Goal: Browse casually

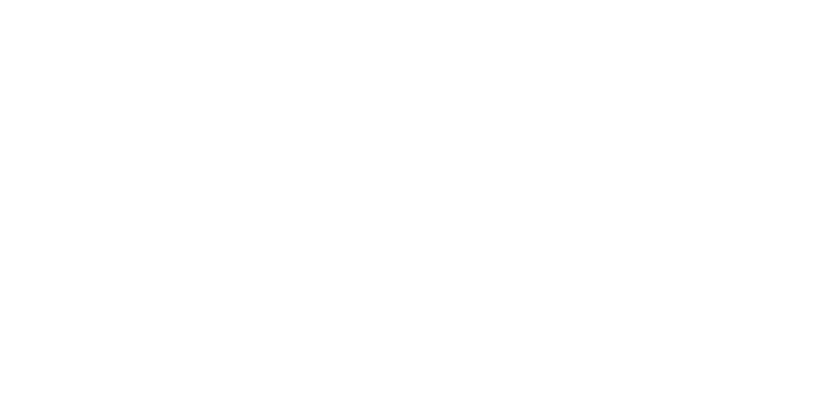
select select "**********"
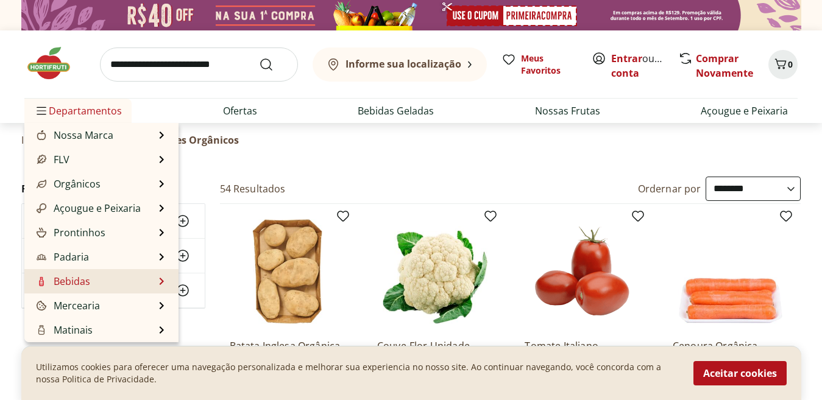
click at [79, 275] on link "Bebidas" at bounding box center [62, 281] width 56 height 15
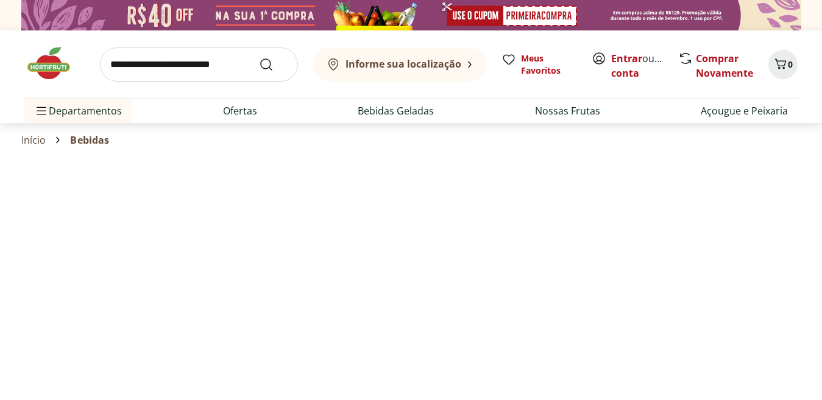
select select "**********"
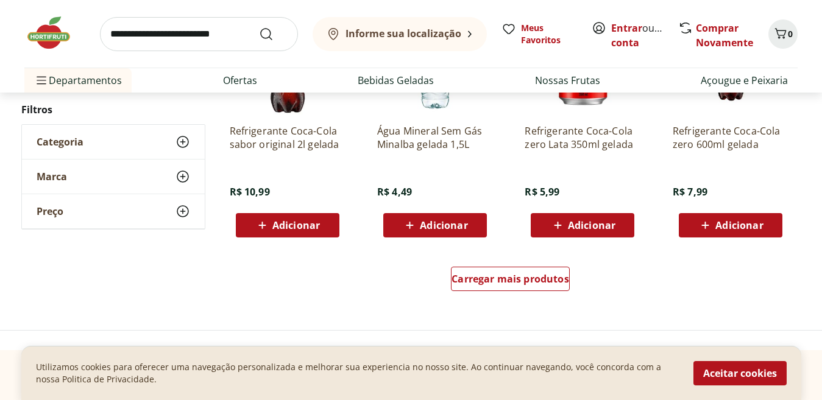
scroll to position [758, 0]
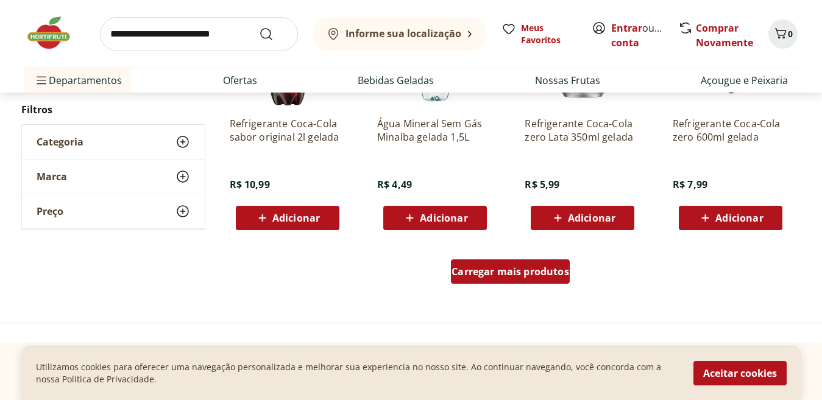
click at [457, 280] on div "Carregar mais produtos" at bounding box center [510, 271] width 119 height 24
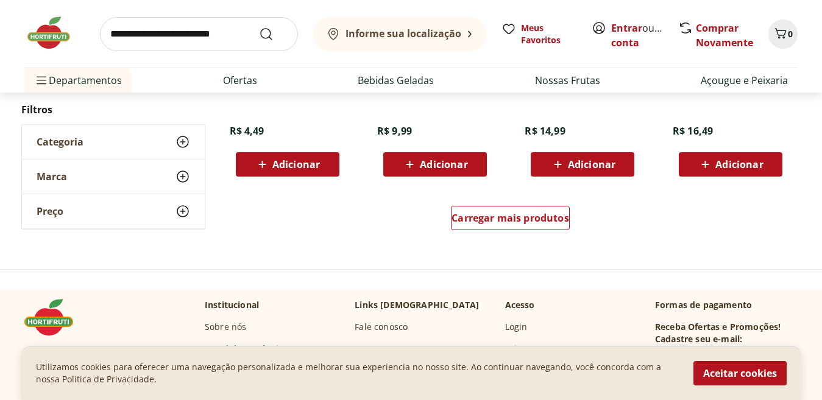
scroll to position [1625, 0]
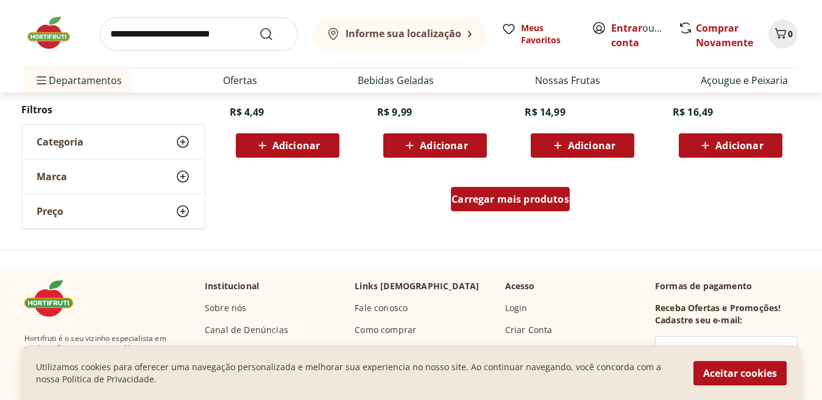
click at [502, 204] on span "Carregar mais produtos" at bounding box center [510, 199] width 118 height 10
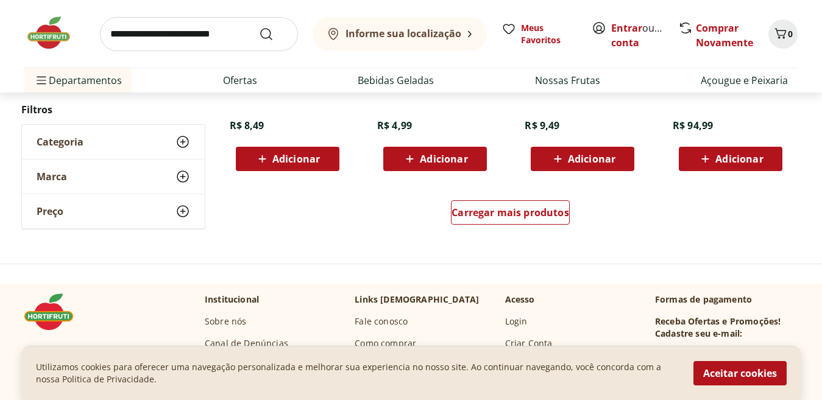
scroll to position [2441, 0]
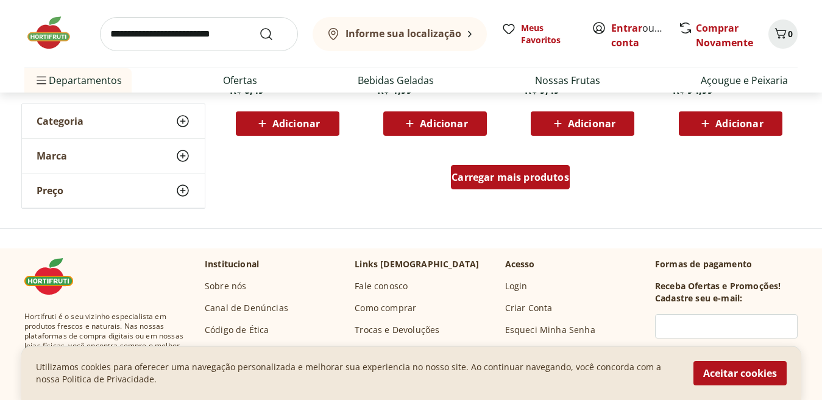
click at [480, 176] on span "Carregar mais produtos" at bounding box center [510, 177] width 118 height 10
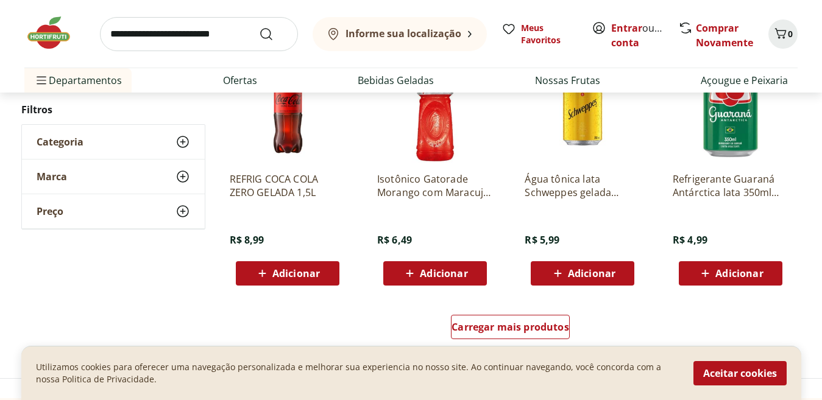
scroll to position [3165, 0]
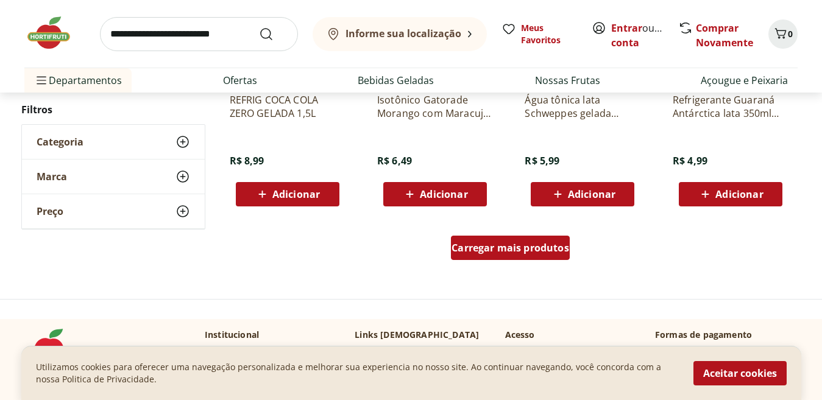
click at [540, 252] on span "Carregar mais produtos" at bounding box center [510, 248] width 118 height 10
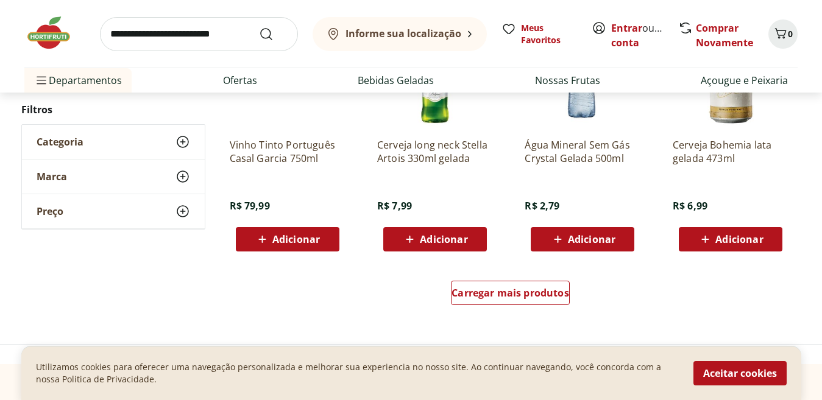
scroll to position [4008, 0]
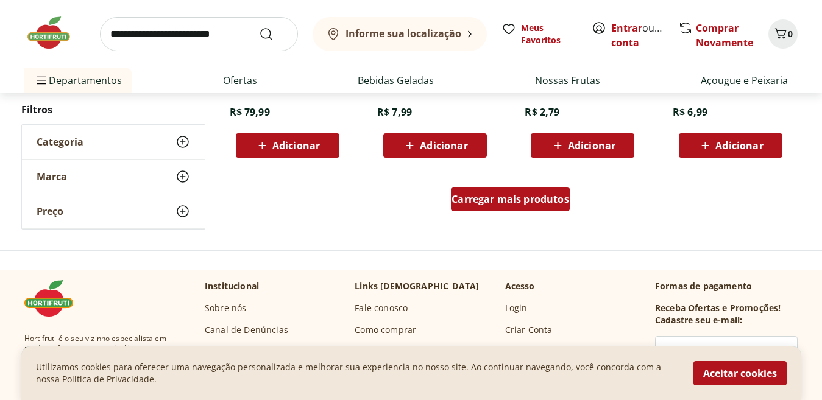
click at [512, 200] on span "Carregar mais produtos" at bounding box center [510, 199] width 118 height 10
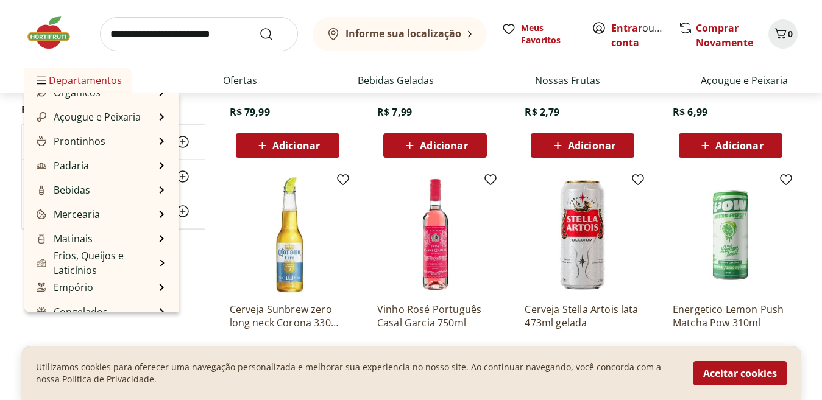
scroll to position [78, 0]
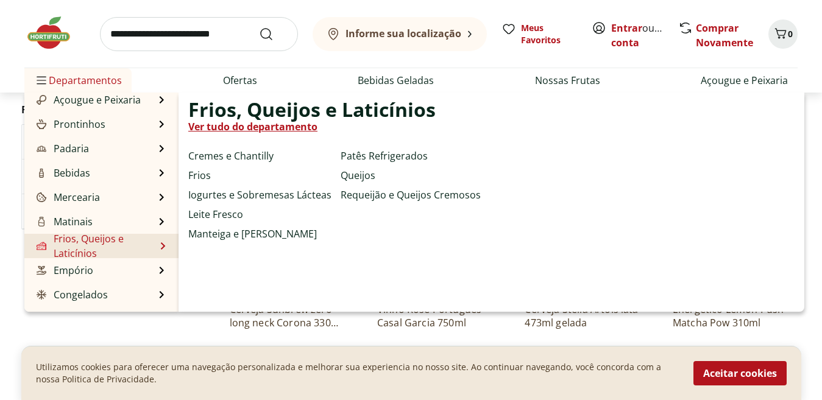
click at [113, 245] on link "Frios, Queijos e Laticínios" at bounding box center [94, 245] width 121 height 29
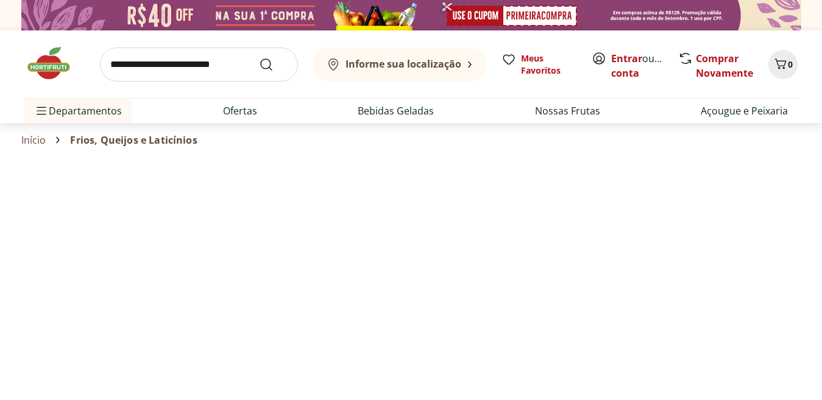
select select "**********"
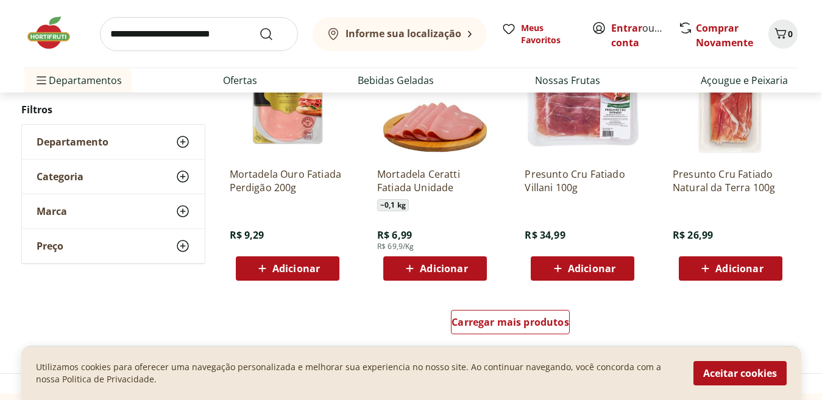
scroll to position [759, 0]
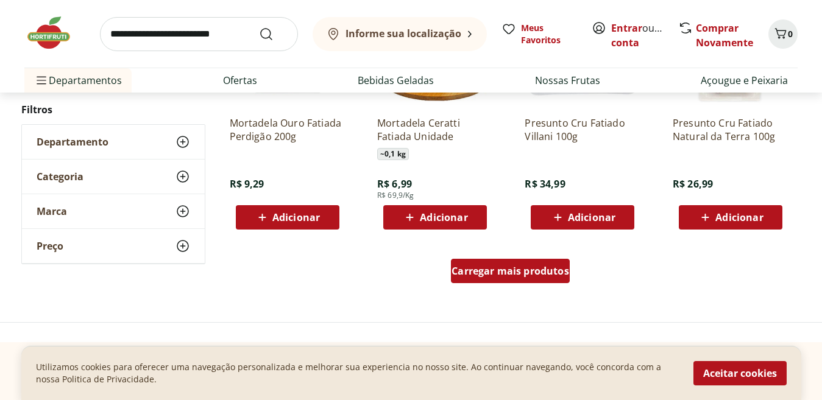
click at [531, 269] on span "Carregar mais produtos" at bounding box center [510, 271] width 118 height 10
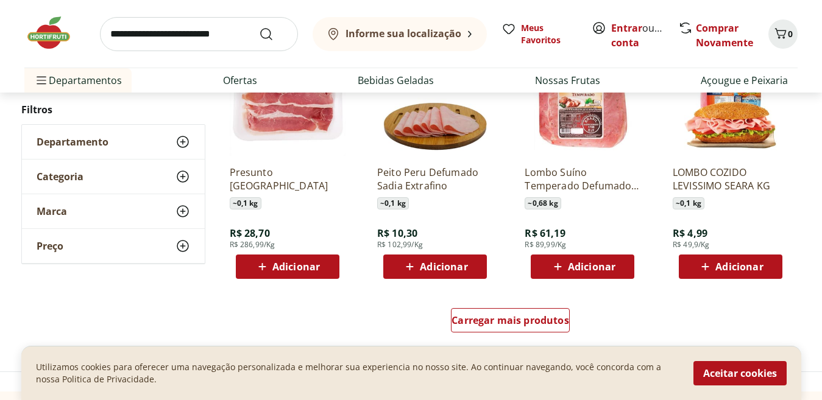
scroll to position [1518, 0]
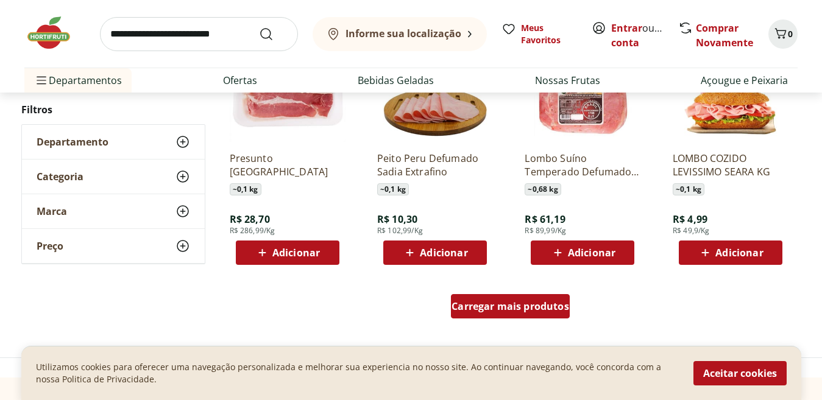
click at [518, 309] on span "Carregar mais produtos" at bounding box center [510, 307] width 118 height 10
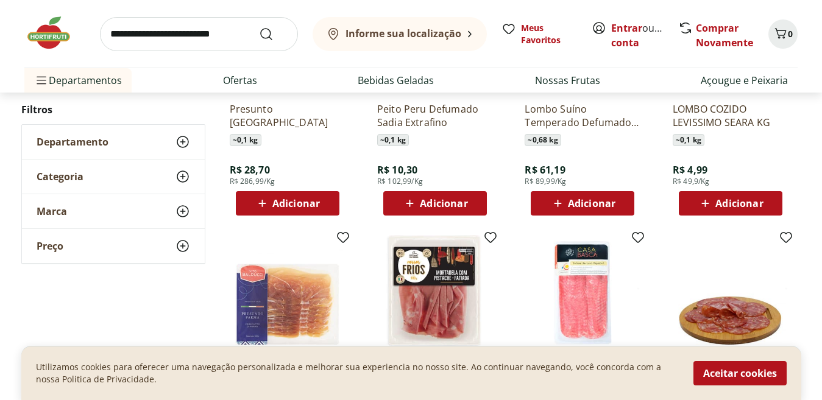
scroll to position [1632, 0]
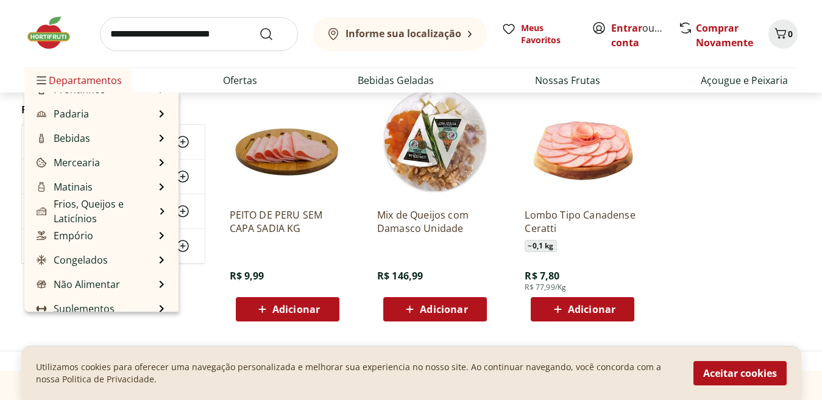
scroll to position [122, 0]
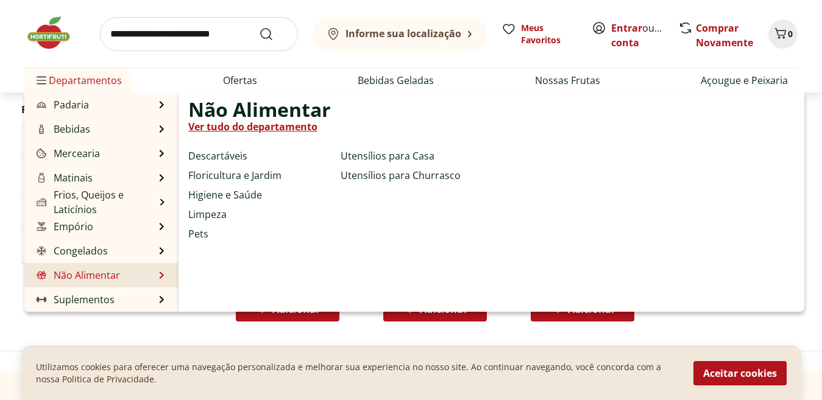
click at [122, 278] on li "Não Alimentar Não Alimentar Ver tudo do departamento Descartáveis Floricultura …" at bounding box center [101, 275] width 154 height 24
click at [111, 277] on link "Não Alimentar" at bounding box center [77, 275] width 86 height 15
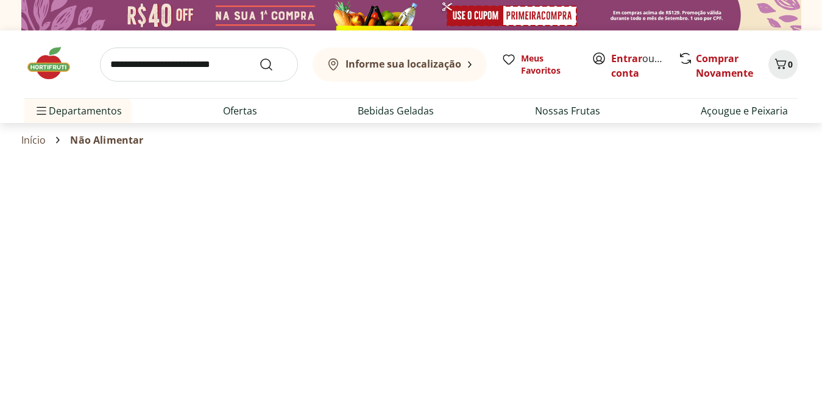
select select "**********"
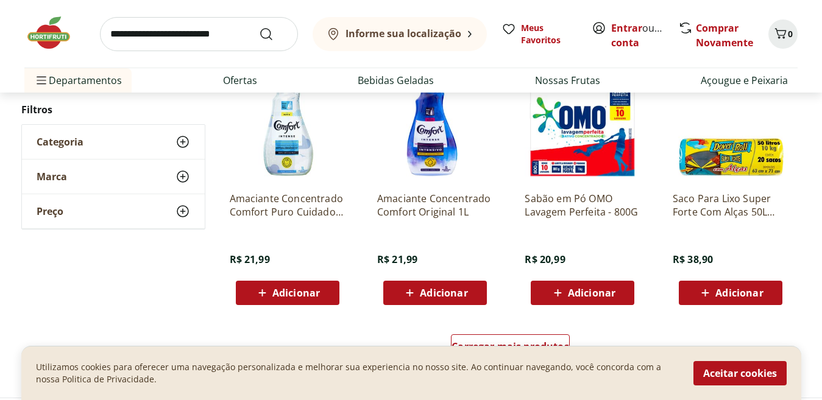
scroll to position [740, 0]
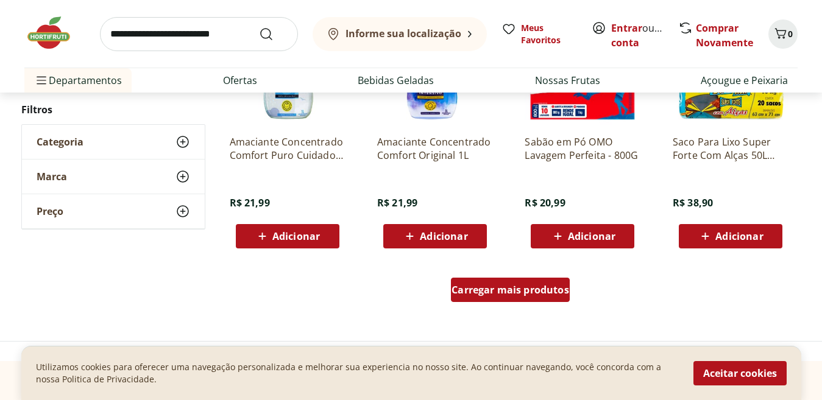
click at [528, 289] on span "Carregar mais produtos" at bounding box center [510, 290] width 118 height 10
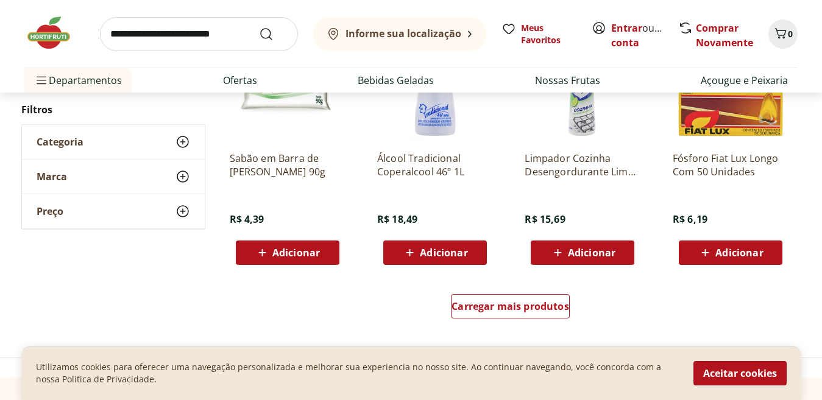
scroll to position [1541, 0]
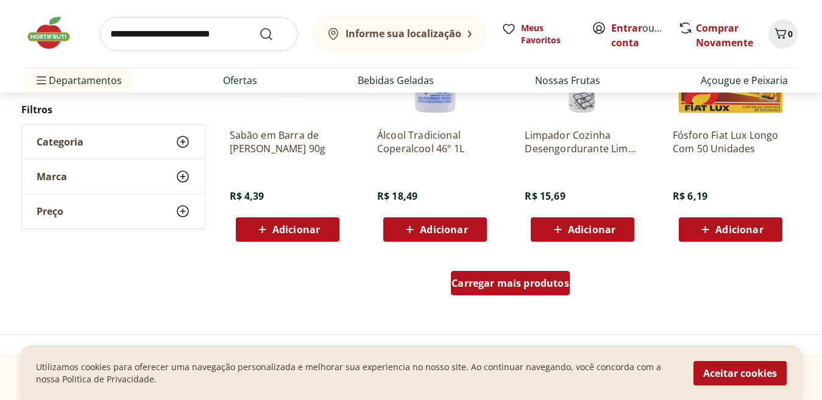
click at [523, 294] on div "Carregar mais produtos" at bounding box center [510, 283] width 119 height 24
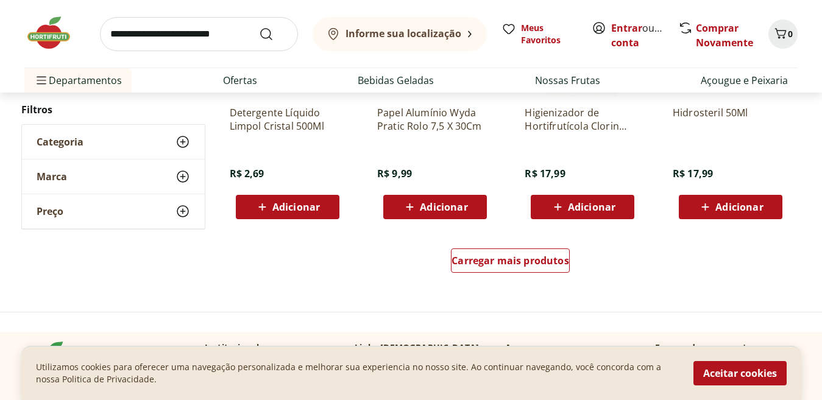
scroll to position [2405, 0]
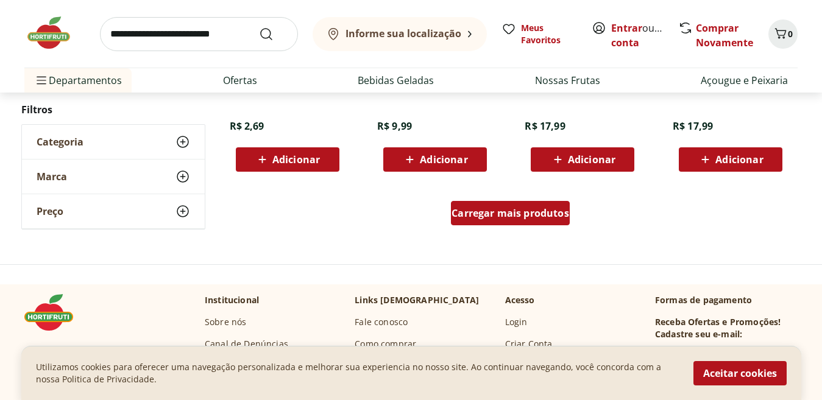
click at [530, 204] on div "Carregar mais produtos" at bounding box center [510, 213] width 119 height 24
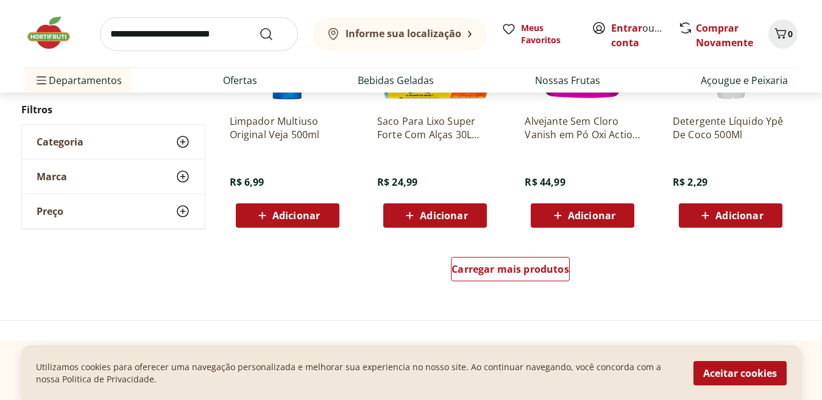
scroll to position [3216, 0]
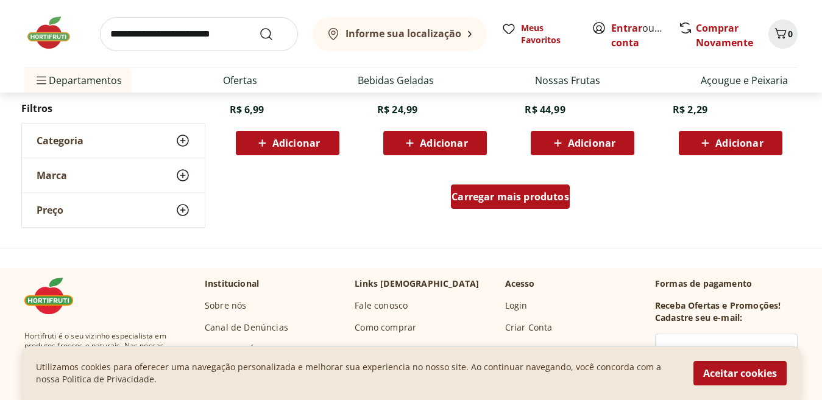
click at [531, 206] on div "Carregar mais produtos" at bounding box center [510, 197] width 119 height 24
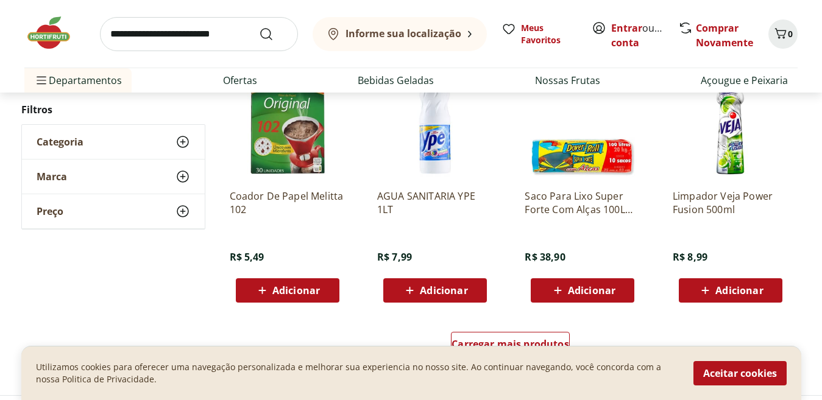
scroll to position [3956, 0]
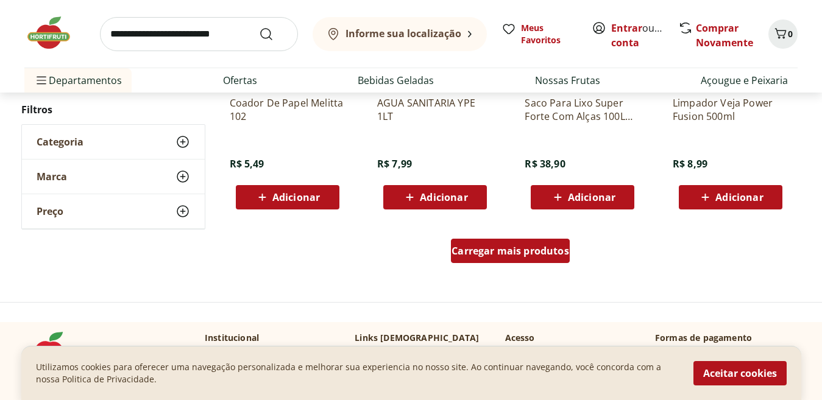
click at [535, 246] on span "Carregar mais produtos" at bounding box center [510, 251] width 118 height 10
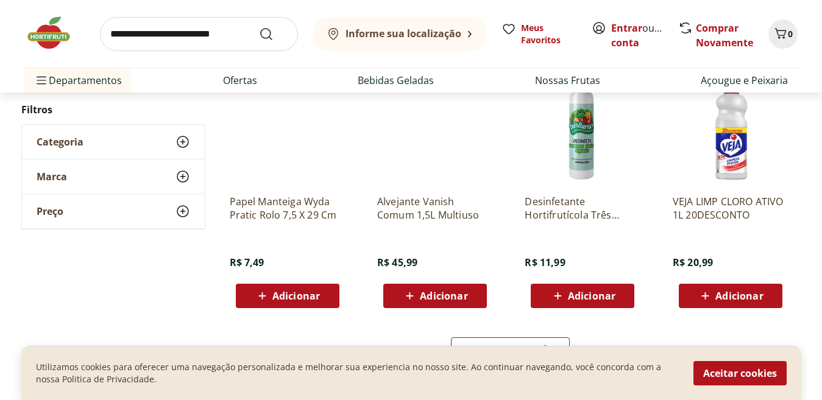
scroll to position [4730, 0]
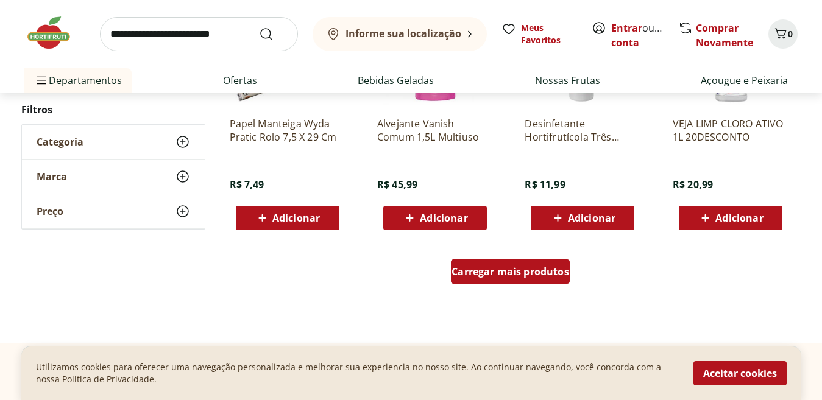
click at [507, 279] on div "Carregar mais produtos" at bounding box center [510, 271] width 119 height 24
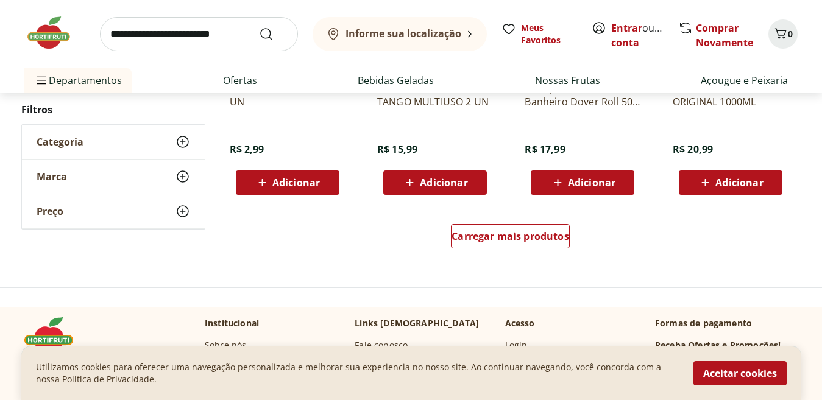
scroll to position [5604, 0]
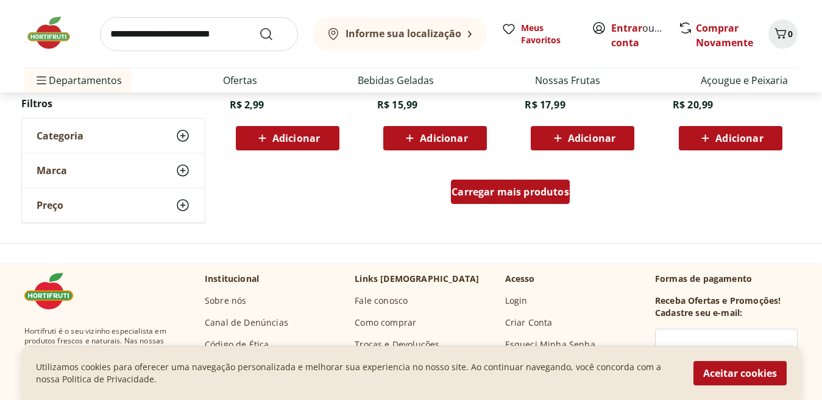
click at [536, 187] on span "Carregar mais produtos" at bounding box center [510, 192] width 118 height 10
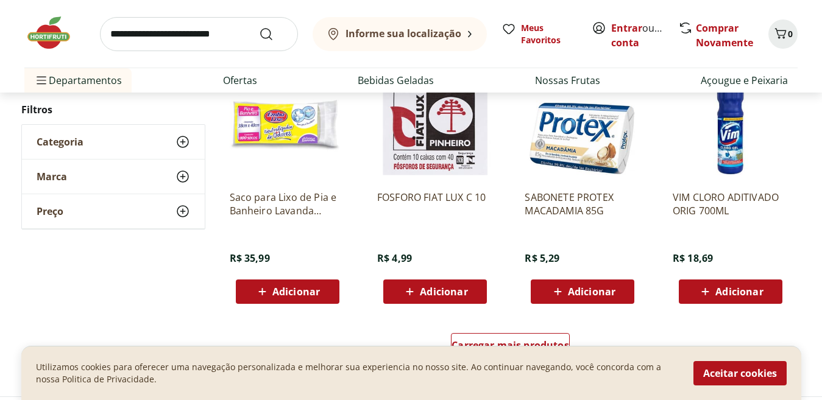
scroll to position [6368, 0]
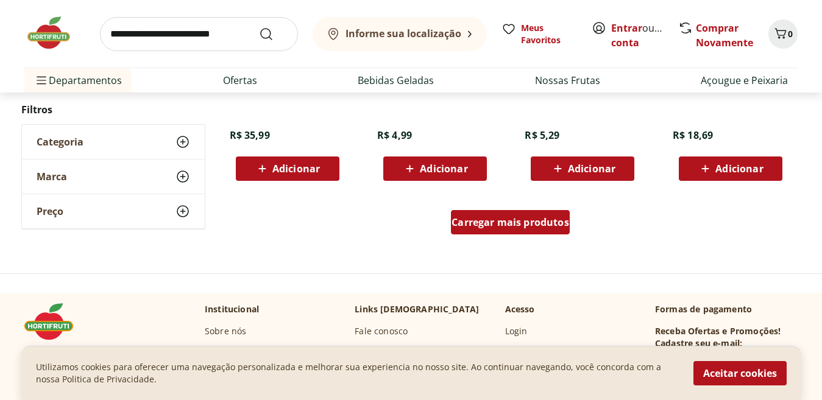
click at [515, 227] on span "Carregar mais produtos" at bounding box center [510, 222] width 118 height 10
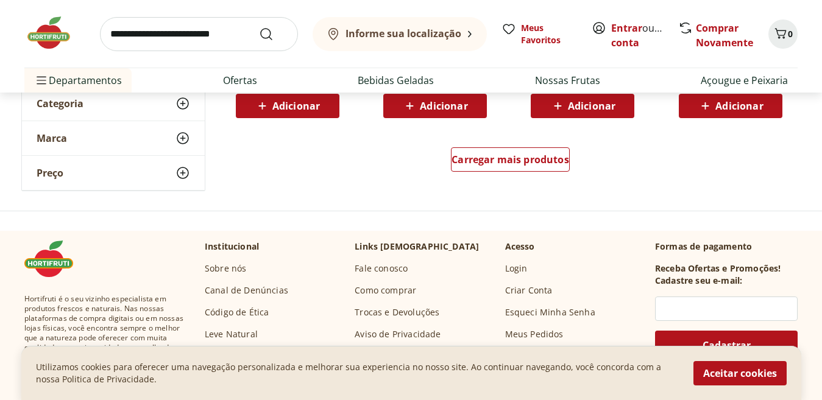
scroll to position [7239, 0]
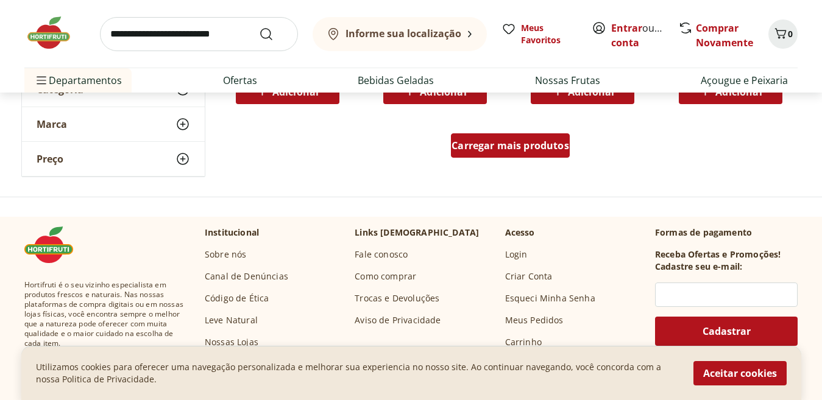
click at [501, 152] on div "Carregar mais produtos" at bounding box center [510, 145] width 119 height 24
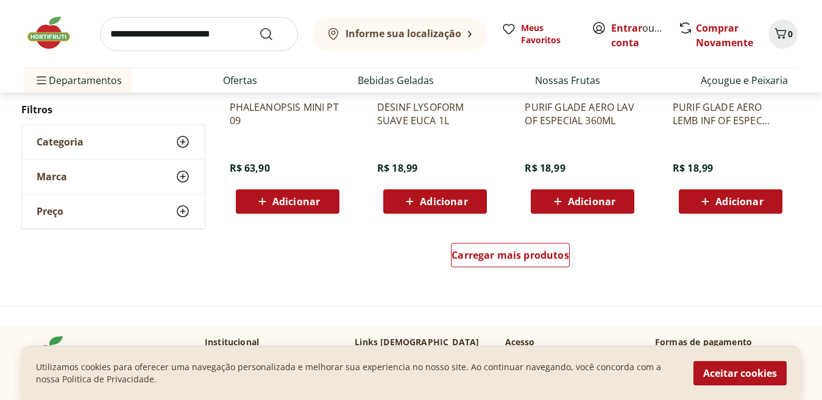
scroll to position [7939, 0]
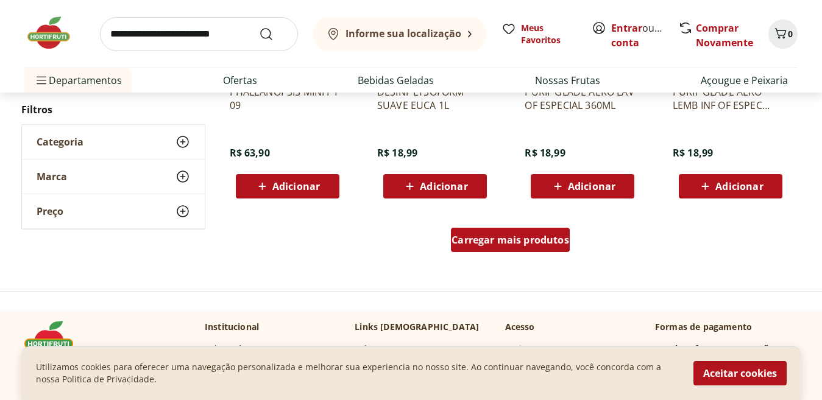
click at [559, 238] on span "Carregar mais produtos" at bounding box center [510, 240] width 118 height 10
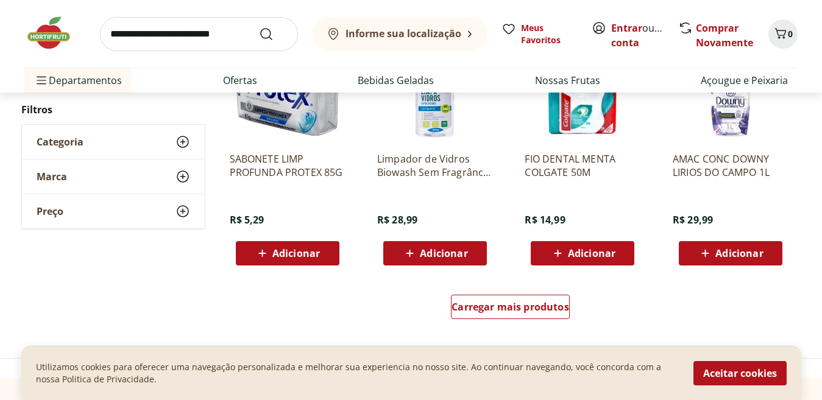
scroll to position [8715, 0]
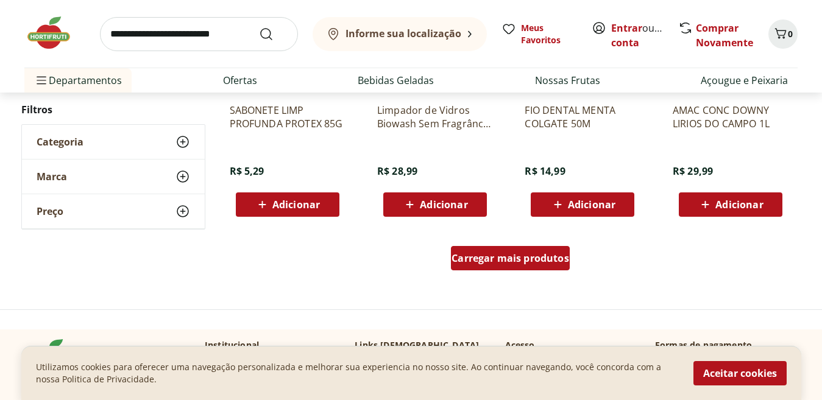
click at [490, 256] on span "Carregar mais produtos" at bounding box center [510, 258] width 118 height 10
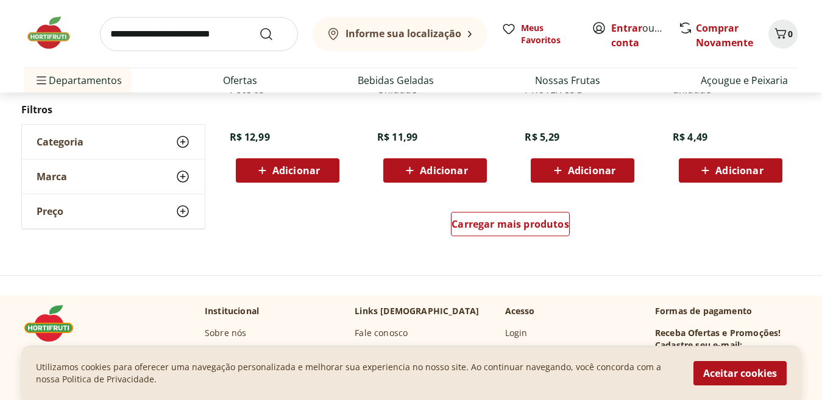
scroll to position [9584, 0]
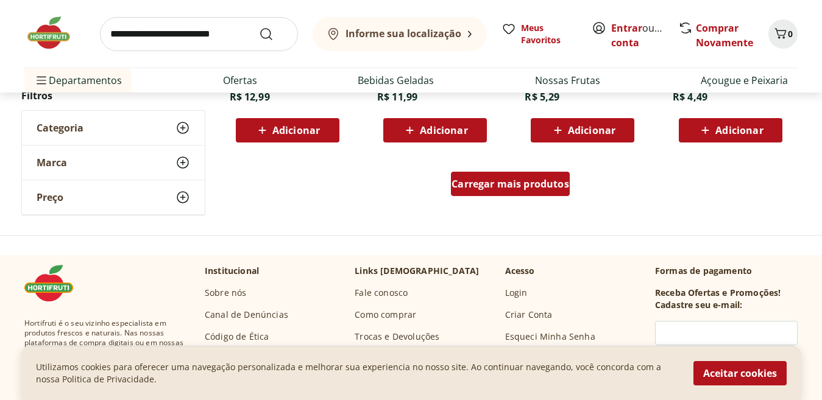
click at [549, 191] on div "Carregar mais produtos" at bounding box center [510, 184] width 119 height 24
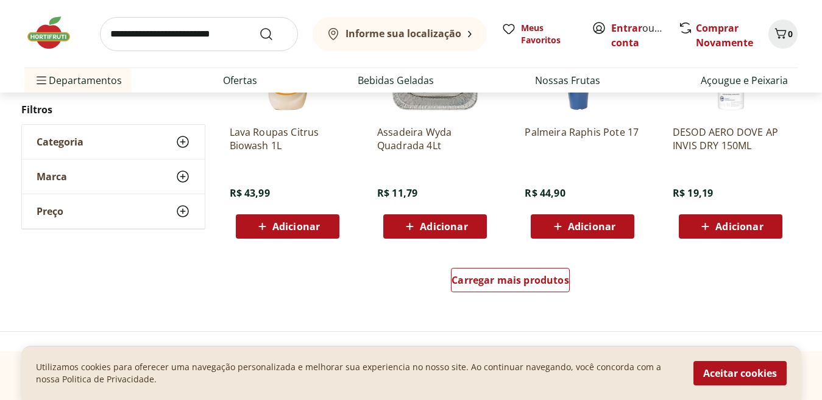
scroll to position [10339, 0]
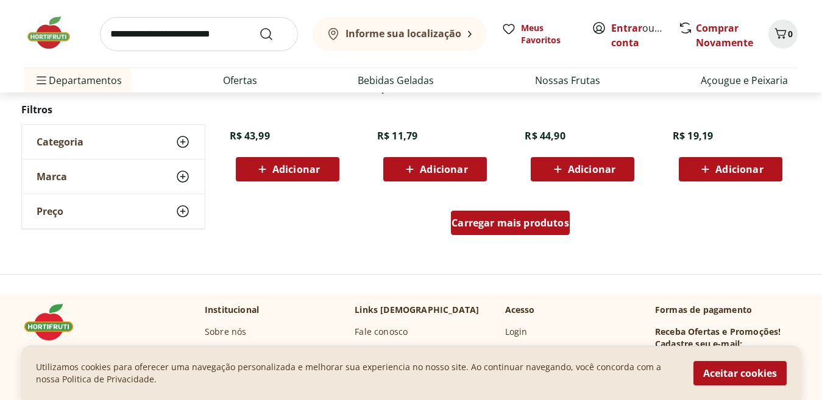
click at [496, 230] on div "Carregar mais produtos" at bounding box center [510, 223] width 119 height 24
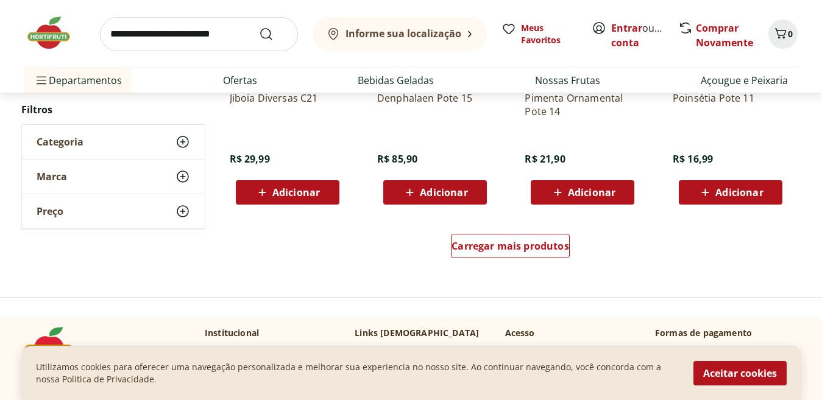
scroll to position [11167, 0]
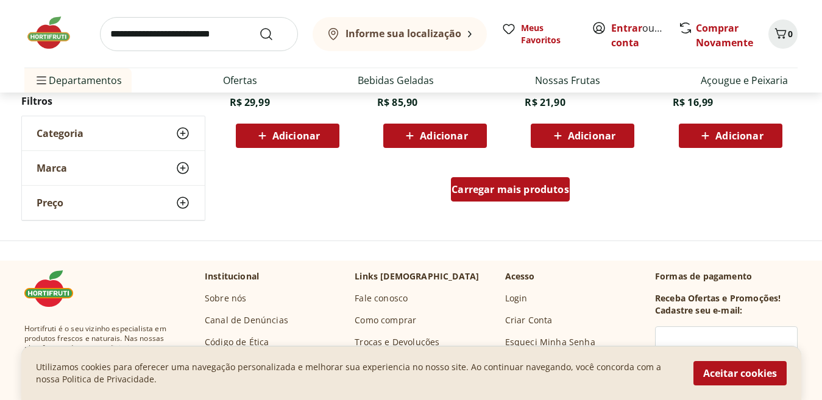
click at [542, 194] on span "Carregar mais produtos" at bounding box center [510, 190] width 118 height 10
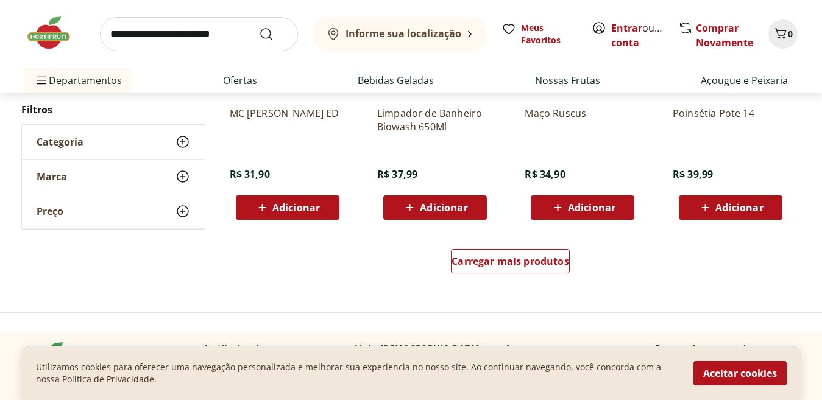
scroll to position [11914, 0]
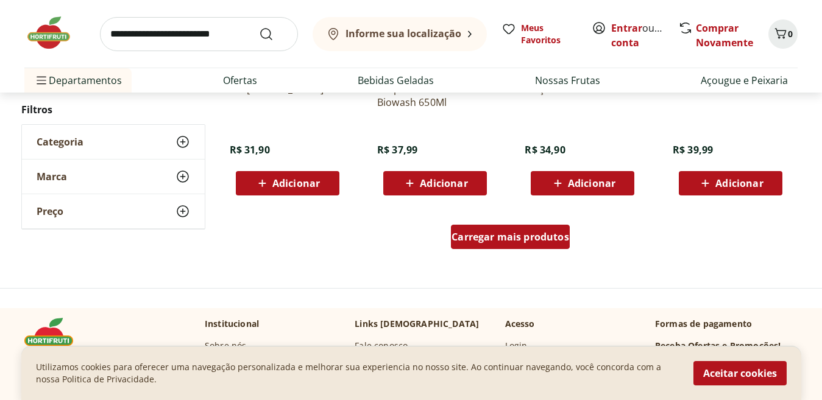
click at [480, 239] on span "Carregar mais produtos" at bounding box center [510, 237] width 118 height 10
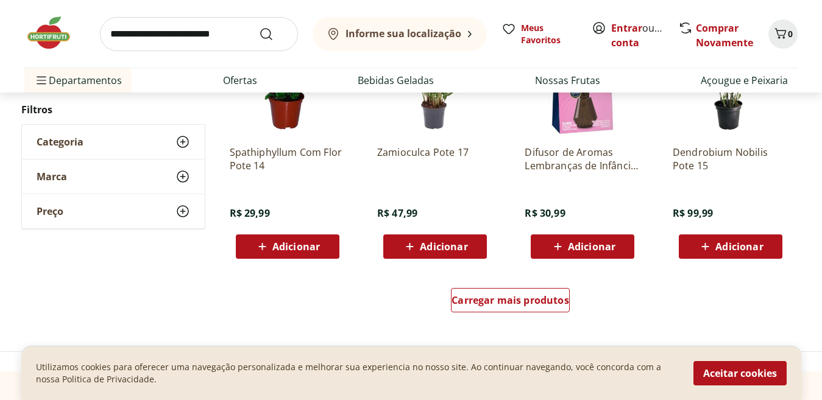
scroll to position [12709, 0]
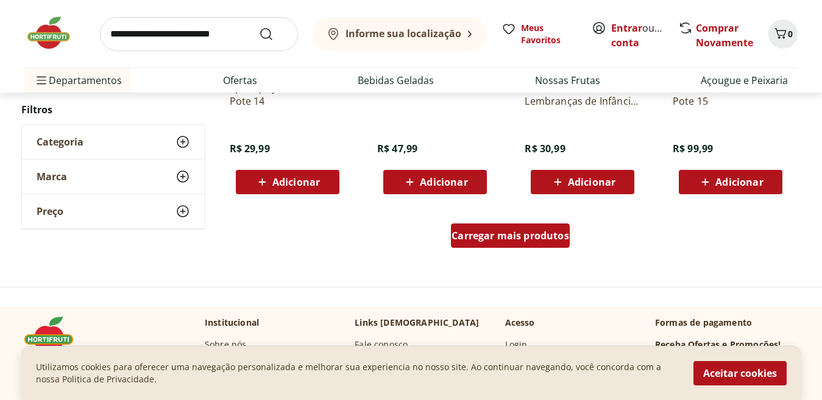
click at [478, 243] on div "Carregar mais produtos" at bounding box center [510, 236] width 119 height 24
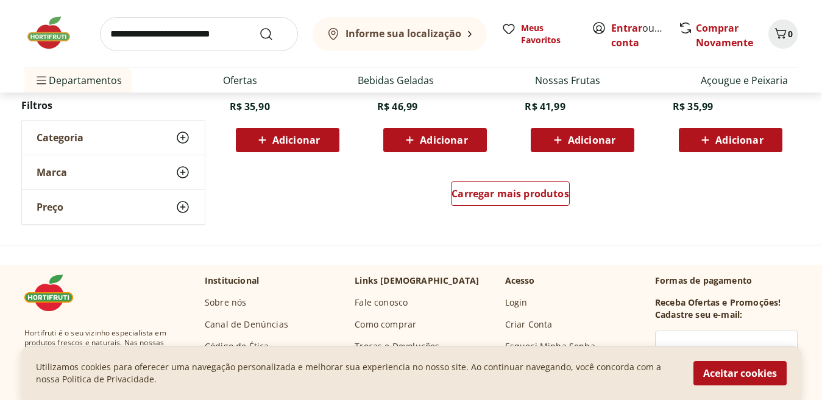
scroll to position [13586, 0]
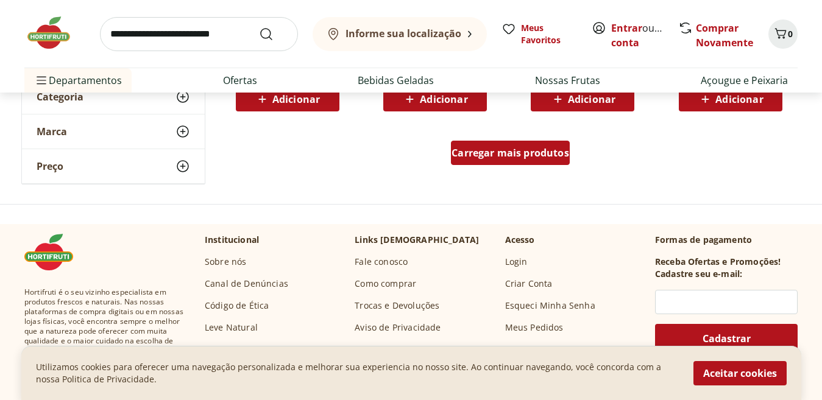
click at [484, 166] on link "Carregar mais produtos" at bounding box center [510, 155] width 119 height 29
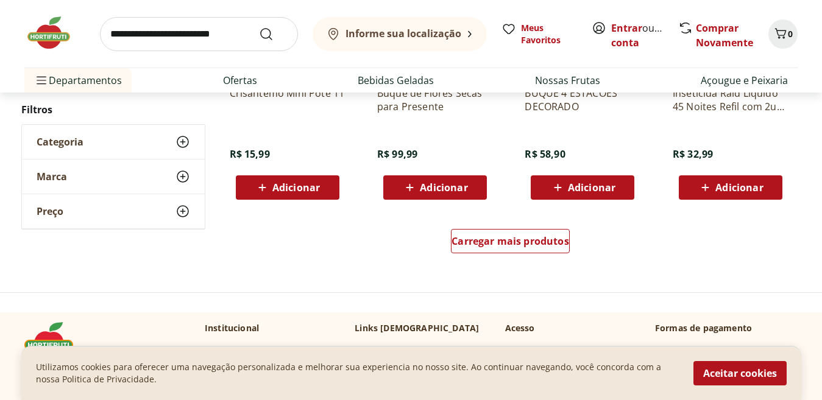
scroll to position [14374, 0]
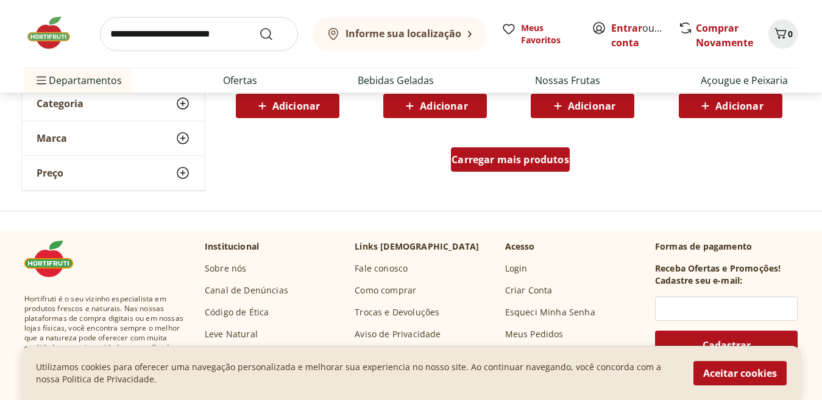
click at [472, 159] on span "Carregar mais produtos" at bounding box center [510, 160] width 118 height 10
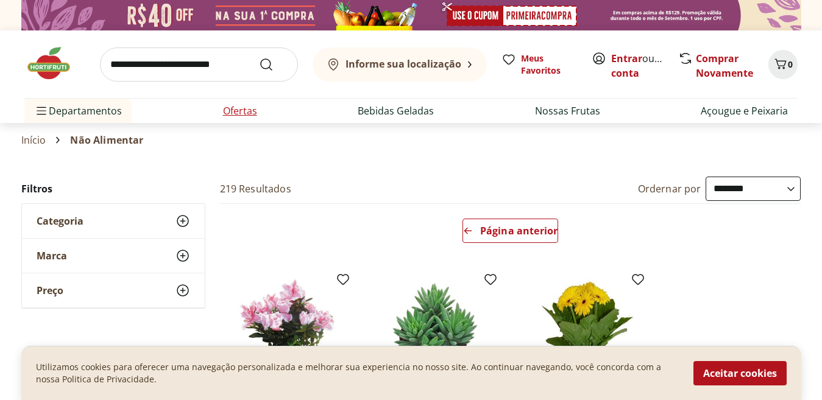
click at [236, 113] on link "Ofertas" at bounding box center [240, 111] width 34 height 15
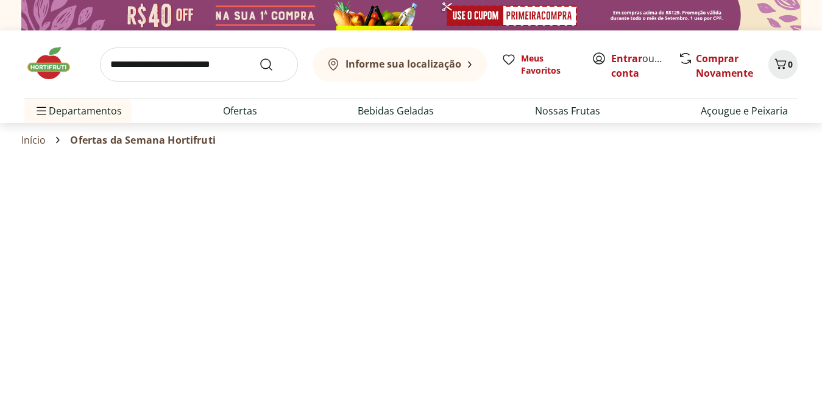
select select "**********"
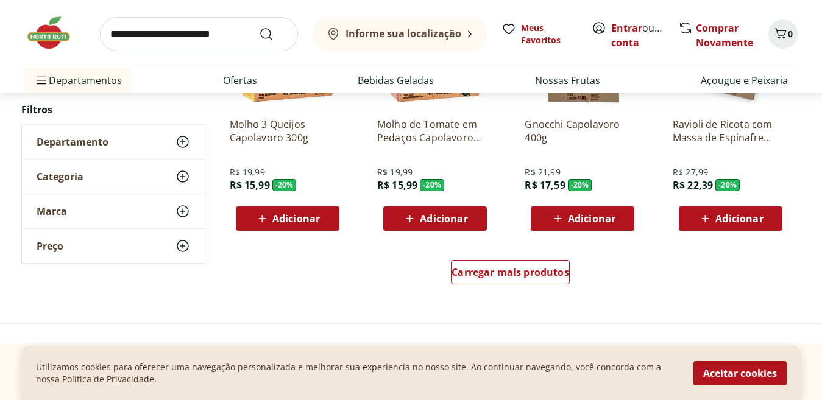
scroll to position [782, 0]
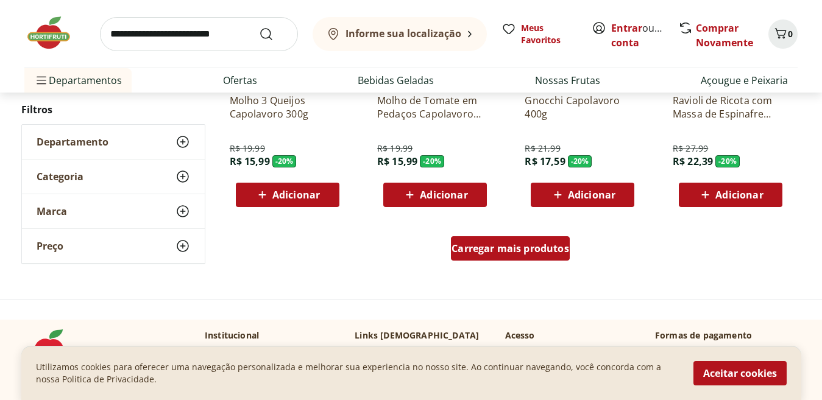
click at [501, 247] on span "Carregar mais produtos" at bounding box center [510, 249] width 118 height 10
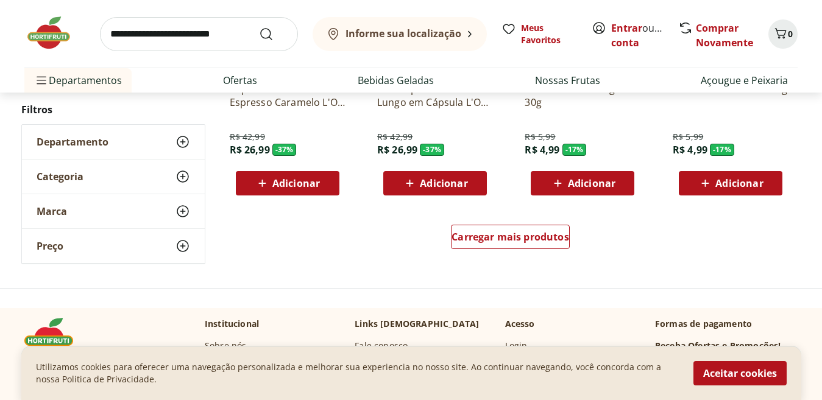
scroll to position [1686, 0]
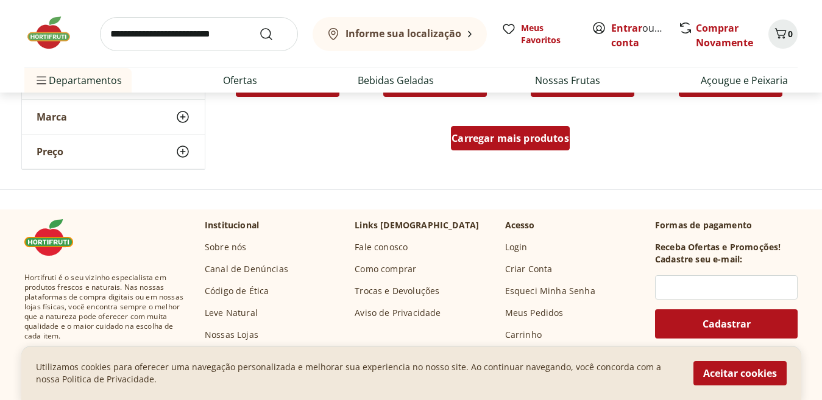
click at [528, 143] on span "Carregar mais produtos" at bounding box center [510, 138] width 118 height 10
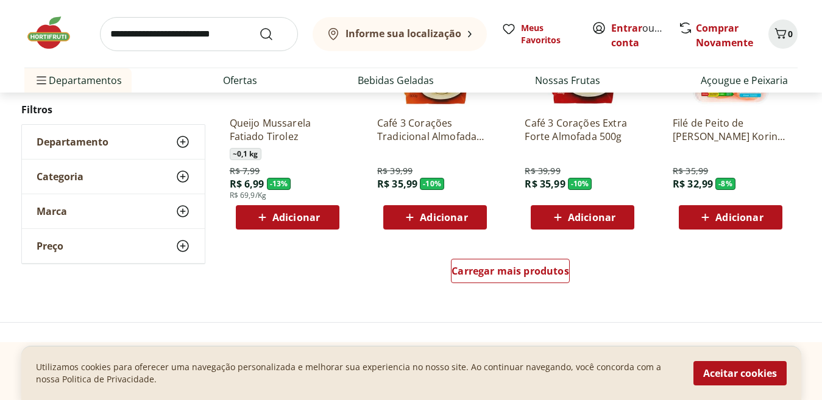
scroll to position [2318, 0]
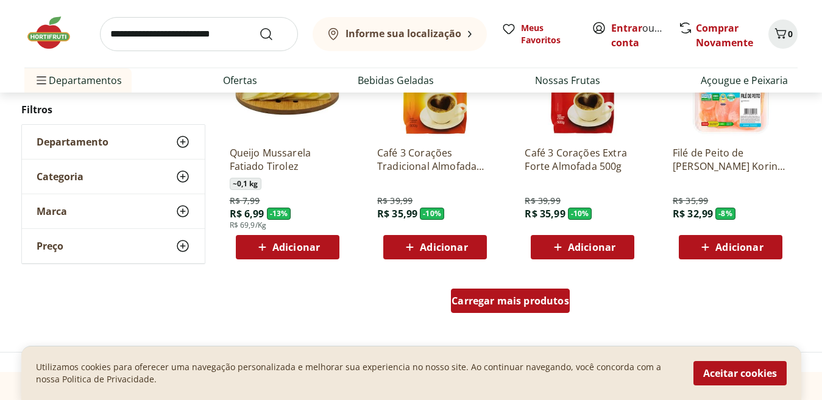
click at [481, 304] on span "Carregar mais produtos" at bounding box center [510, 301] width 118 height 10
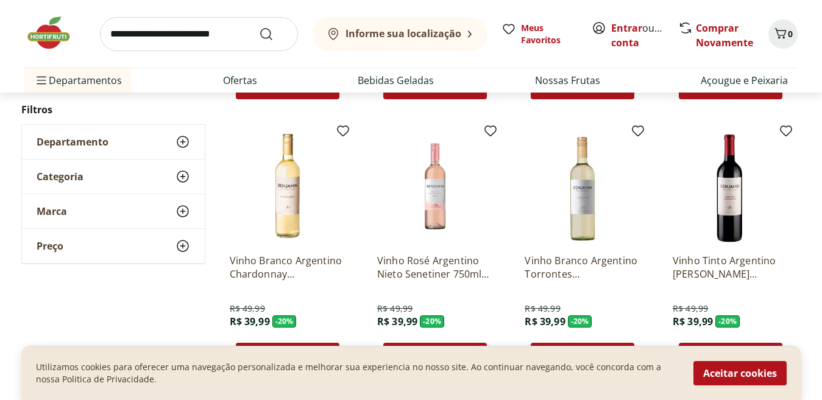
scroll to position [498, 0]
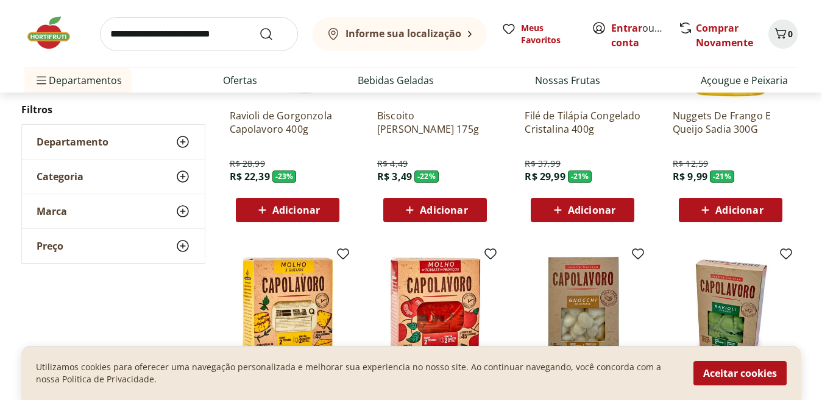
click at [40, 33] on img at bounding box center [54, 33] width 61 height 37
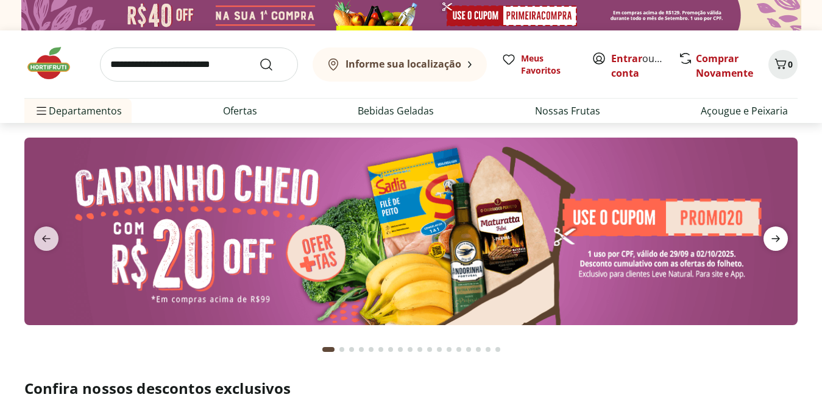
click at [779, 242] on icon "next" at bounding box center [775, 238] width 15 height 15
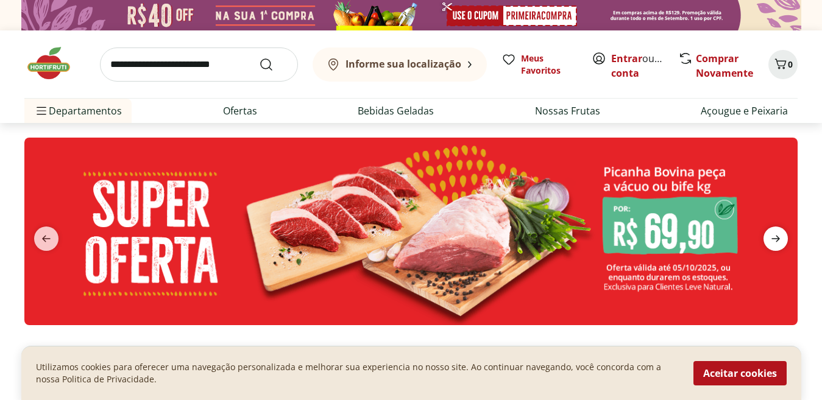
click at [779, 242] on icon "next" at bounding box center [775, 238] width 15 height 15
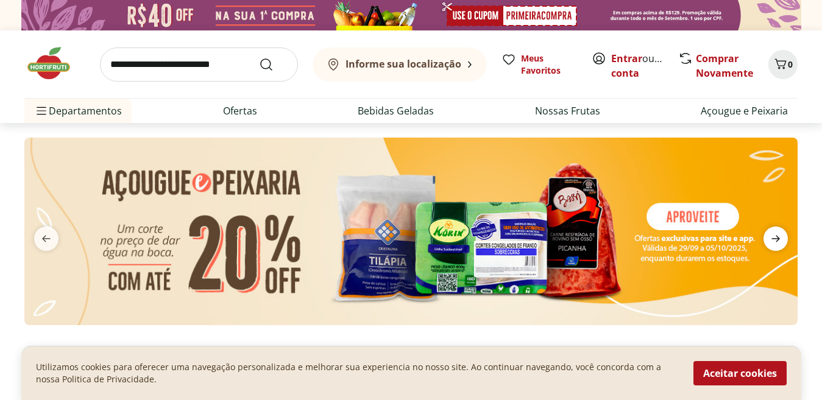
click at [779, 242] on icon "next" at bounding box center [775, 238] width 15 height 15
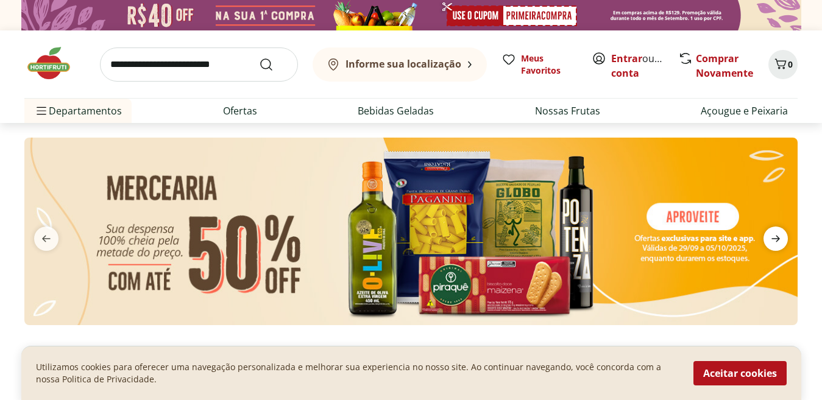
click at [779, 242] on icon "next" at bounding box center [775, 238] width 15 height 15
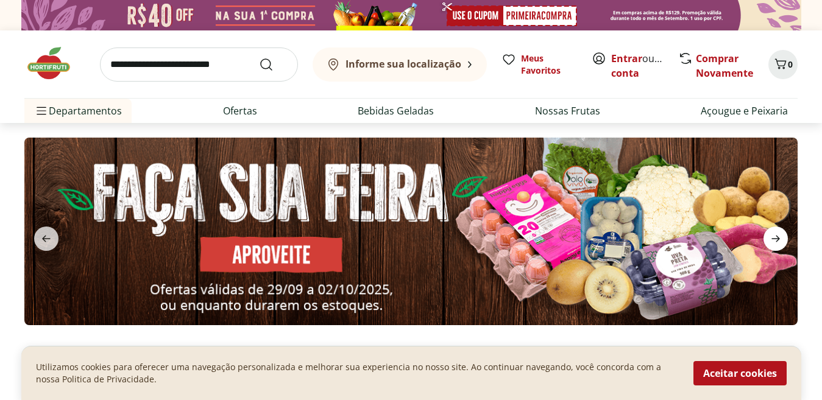
click at [779, 242] on icon "next" at bounding box center [775, 238] width 15 height 15
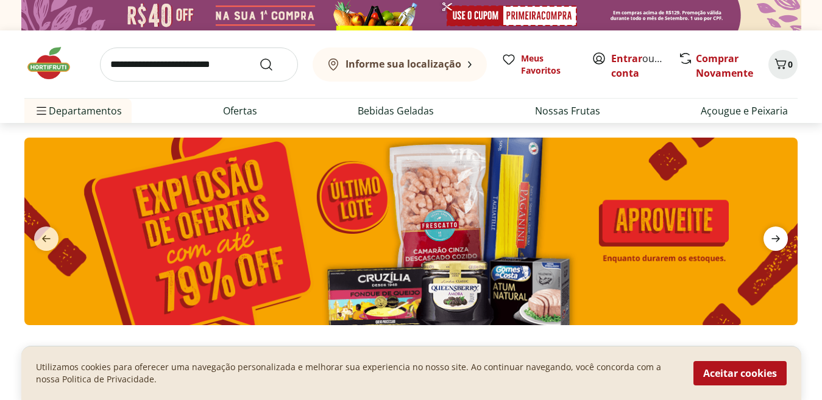
click at [779, 242] on icon "next" at bounding box center [775, 238] width 15 height 15
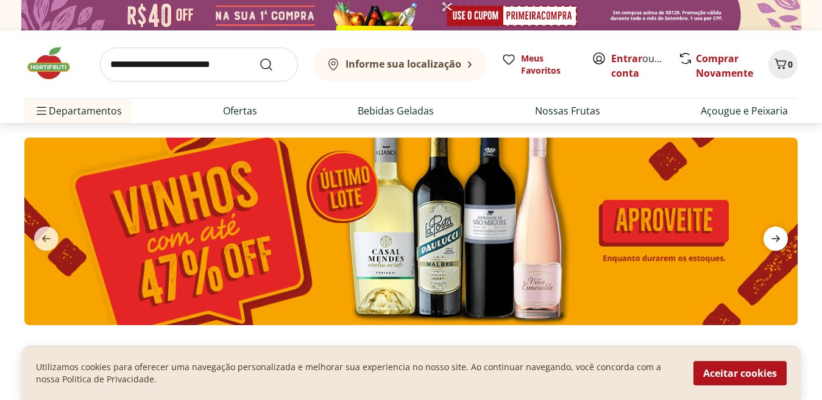
click at [779, 242] on icon "next" at bounding box center [775, 238] width 15 height 15
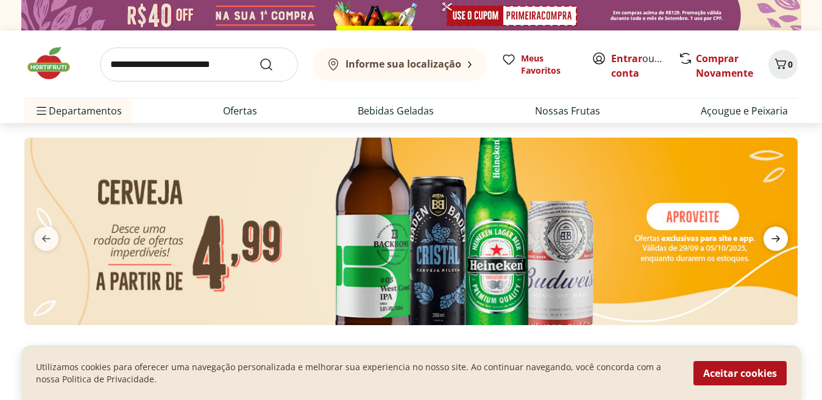
click at [779, 242] on icon "next" at bounding box center [775, 238] width 15 height 15
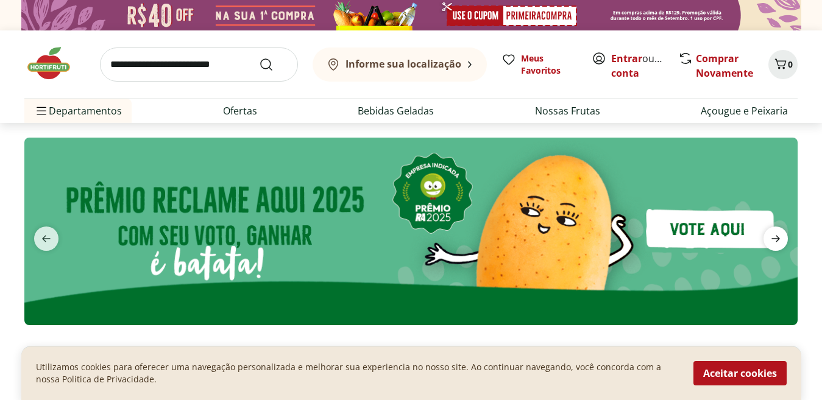
click at [779, 242] on icon "next" at bounding box center [775, 238] width 15 height 15
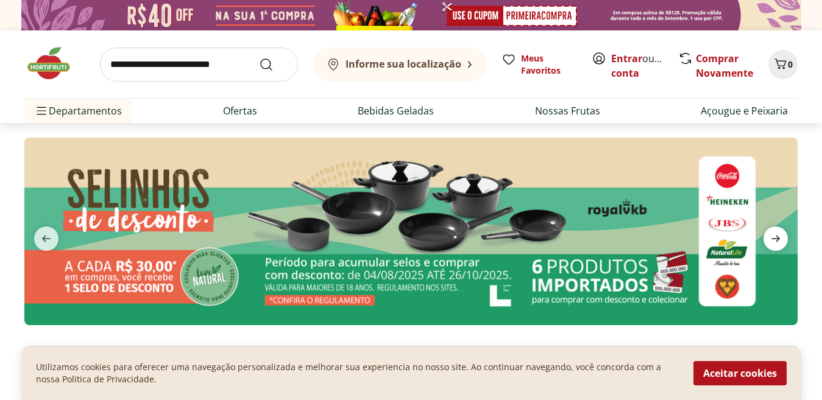
click at [776, 243] on icon "next" at bounding box center [775, 238] width 15 height 15
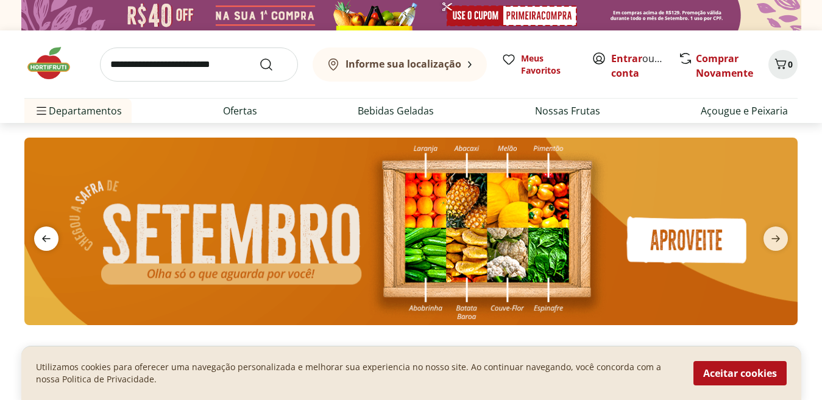
click at [49, 237] on icon "previous" at bounding box center [46, 238] width 15 height 15
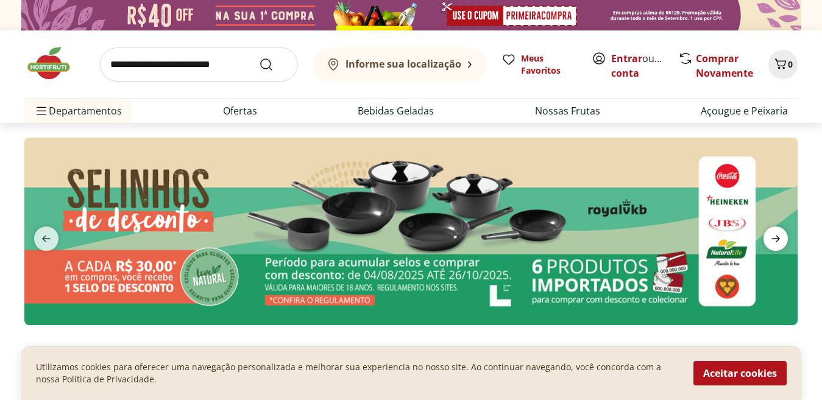
click at [777, 235] on icon "next" at bounding box center [775, 238] width 15 height 15
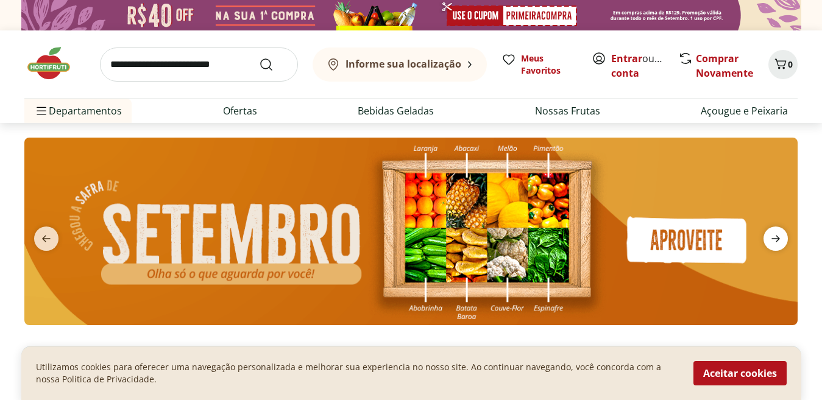
click at [777, 235] on icon "next" at bounding box center [775, 238] width 15 height 15
click at [777, 234] on icon "next" at bounding box center [775, 238] width 15 height 15
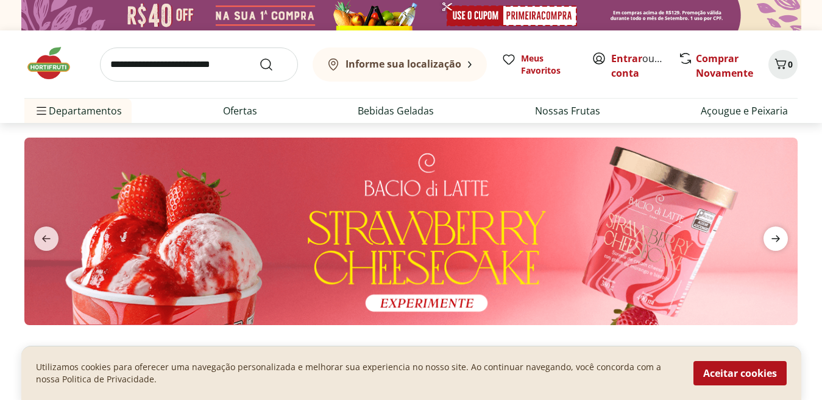
click at [774, 234] on icon "next" at bounding box center [775, 238] width 15 height 15
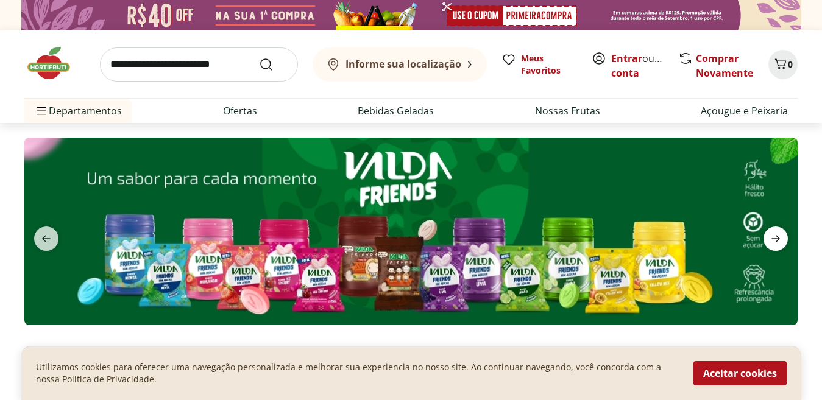
click at [774, 234] on icon "next" at bounding box center [775, 238] width 15 height 15
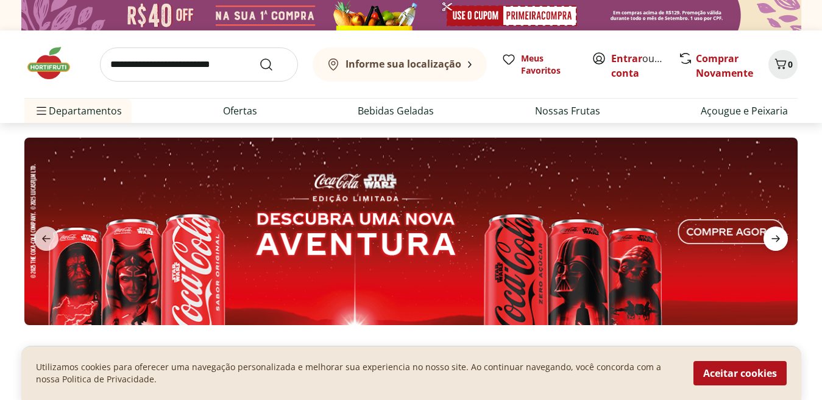
click at [774, 234] on icon "next" at bounding box center [775, 238] width 15 height 15
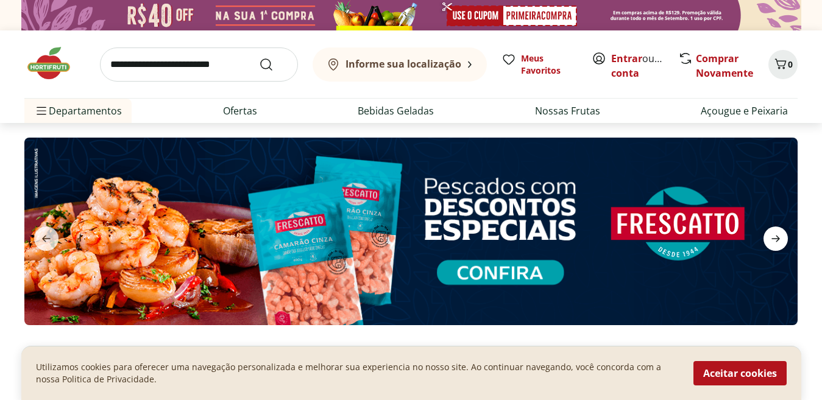
click at [774, 234] on icon "next" at bounding box center [775, 238] width 15 height 15
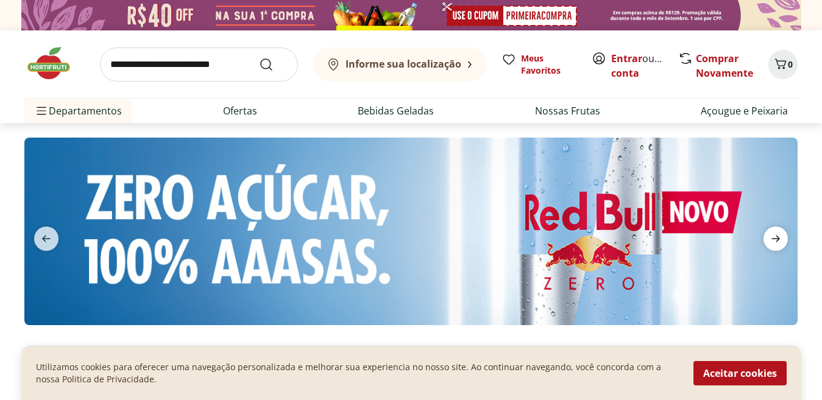
click at [774, 234] on icon "next" at bounding box center [775, 238] width 15 height 15
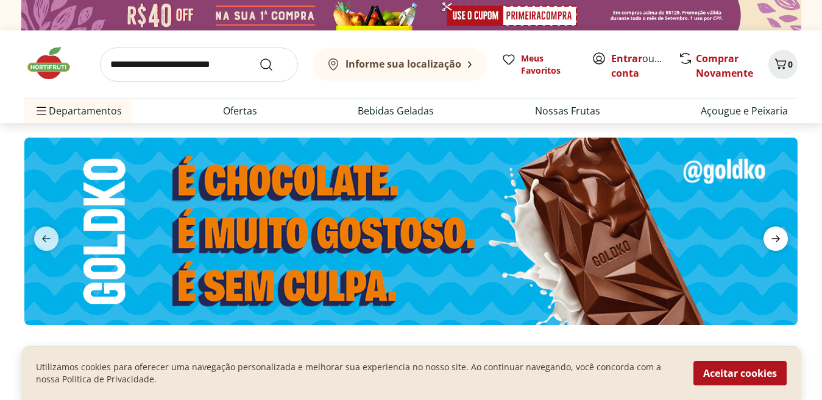
click at [774, 234] on icon "next" at bounding box center [775, 238] width 15 height 15
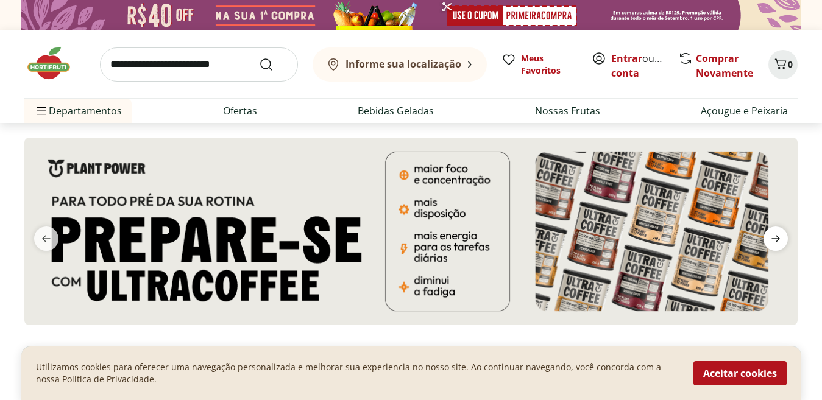
click at [774, 234] on icon "next" at bounding box center [775, 238] width 15 height 15
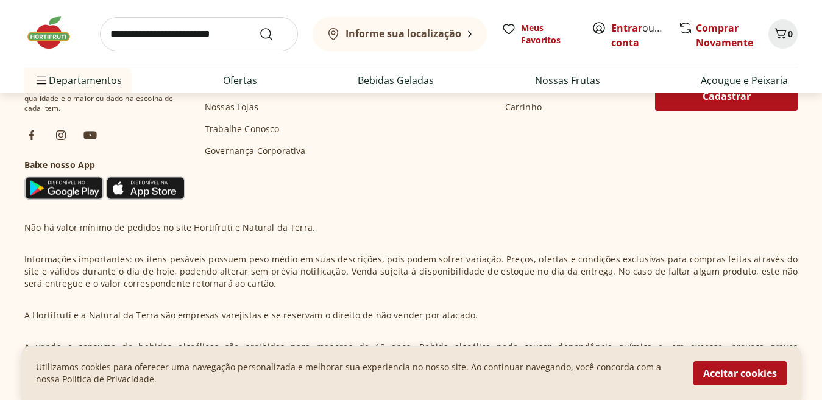
scroll to position [3480, 0]
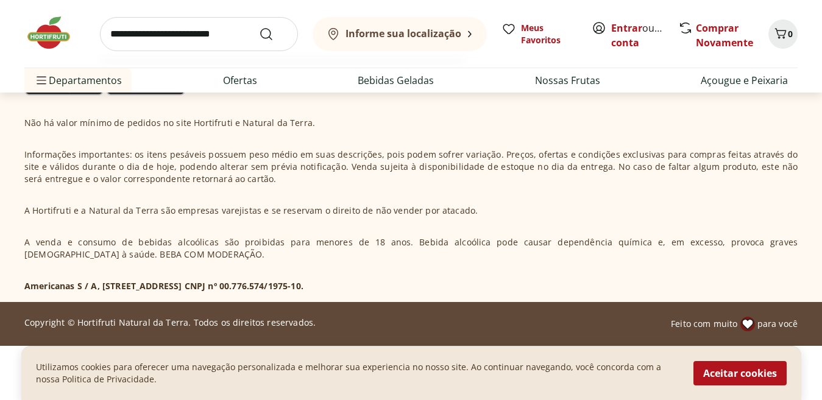
click at [174, 37] on input "search" at bounding box center [199, 34] width 198 height 34
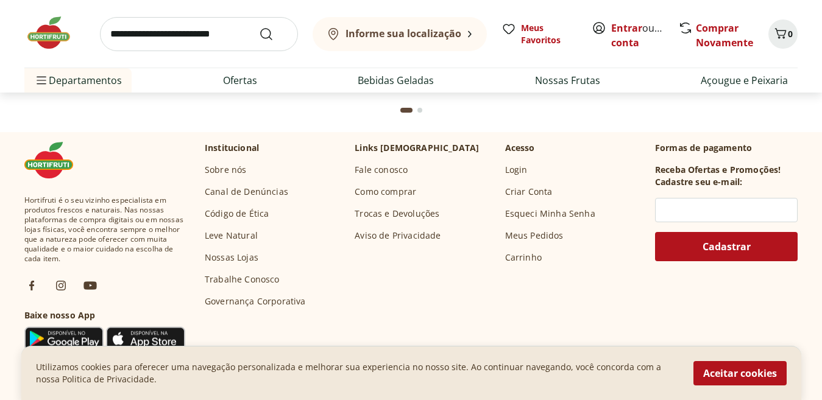
scroll to position [3293, 0]
